Goal: Task Accomplishment & Management: Use online tool/utility

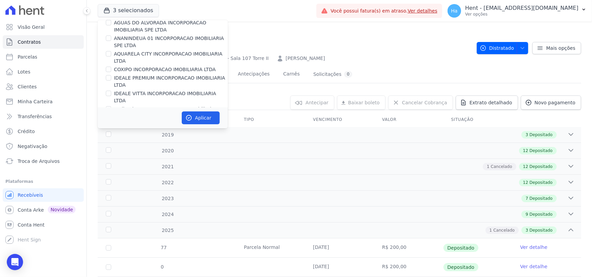
scroll to position [4461, 0]
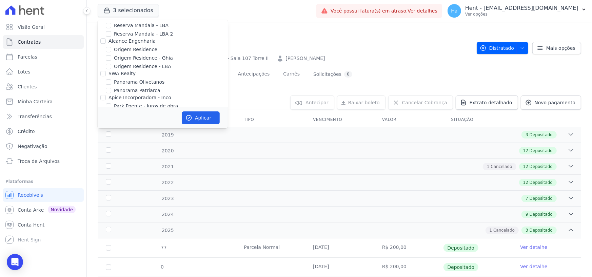
click at [103, 160] on input "Priori" at bounding box center [102, 162] width 5 height 5
checkbox input "true"
click at [201, 119] on button "Aplicar" at bounding box center [201, 118] width 38 height 13
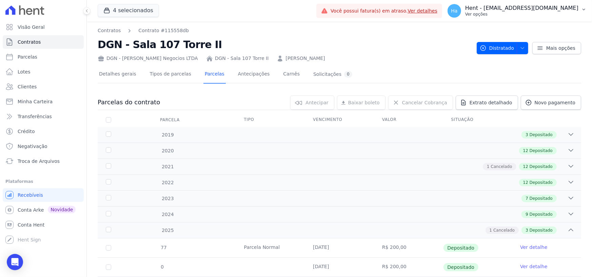
click at [515, 10] on p "Hent - [EMAIL_ADDRESS][DOMAIN_NAME]" at bounding box center [521, 8] width 113 height 7
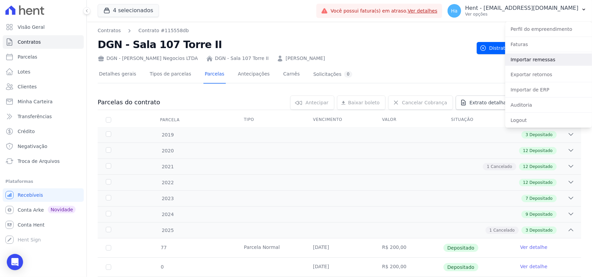
click at [530, 60] on link "Importar remessas" at bounding box center [548, 60] width 87 height 12
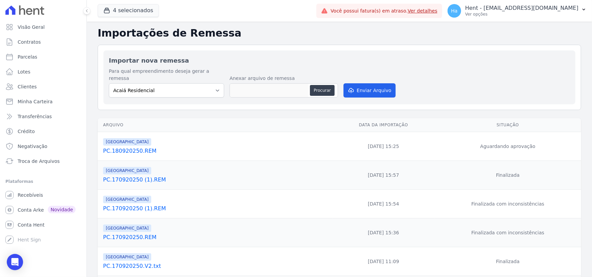
click at [139, 147] on link "PC.180920250.REM" at bounding box center [216, 151] width 227 height 8
click at [141, 176] on link "PC.170920250 (1).REM" at bounding box center [216, 180] width 227 height 8
click at [135, 147] on link "PC.180920250.REM" at bounding box center [216, 151] width 227 height 8
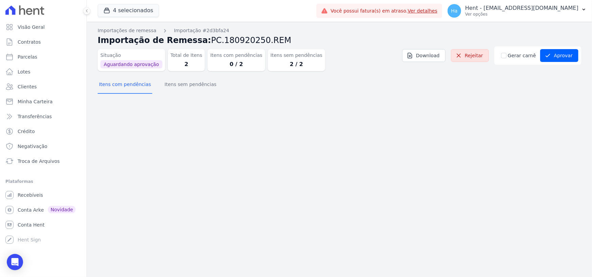
click at [166, 102] on div "Importações de remessa Importação #2d3bfa24 Importação de Remessa: PC.180920250…" at bounding box center [339, 150] width 505 height 256
click at [181, 89] on button "Itens sem pendências" at bounding box center [190, 85] width 55 height 18
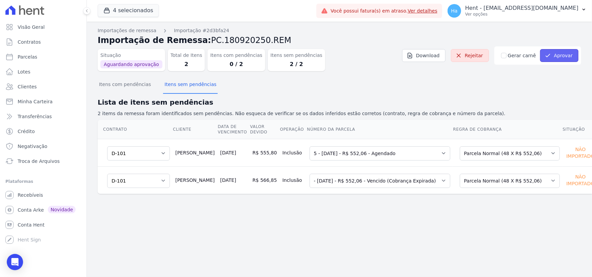
click at [568, 53] on button "Aprovar" at bounding box center [559, 55] width 38 height 13
